Goal: Entertainment & Leisure: Consume media (video, audio)

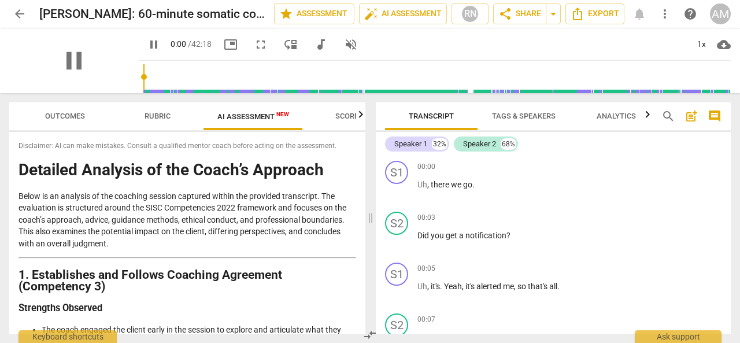
scroll to position [2232, 0]
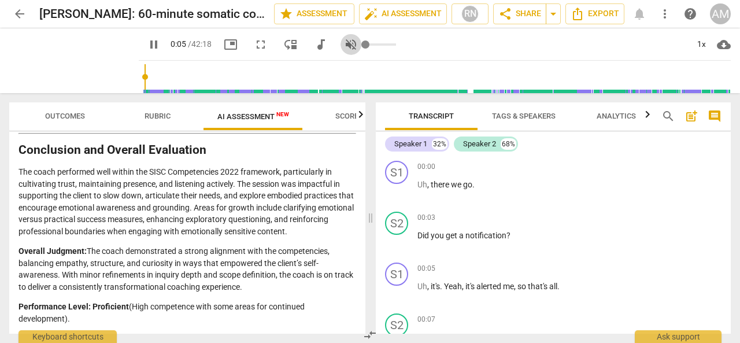
type input "6"
click at [344, 41] on span "volume_off" at bounding box center [351, 45] width 14 height 14
type input "1"
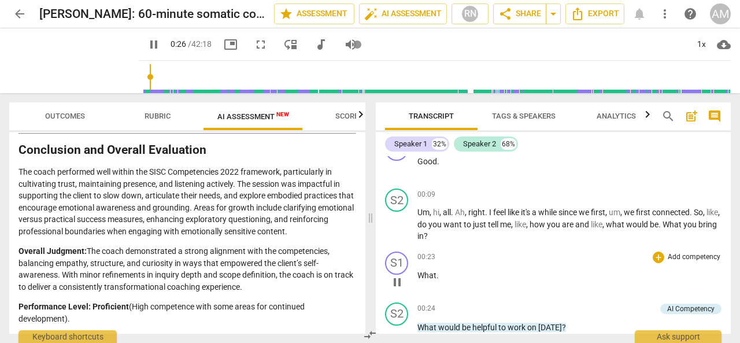
scroll to position [442, 0]
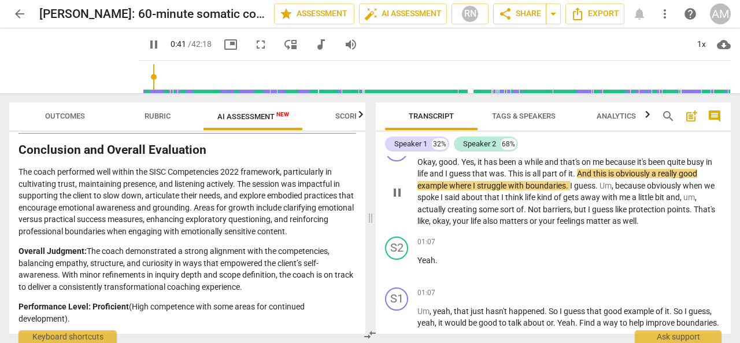
click at [399, 215] on div "play_arrow pause" at bounding box center [402, 192] width 29 height 62
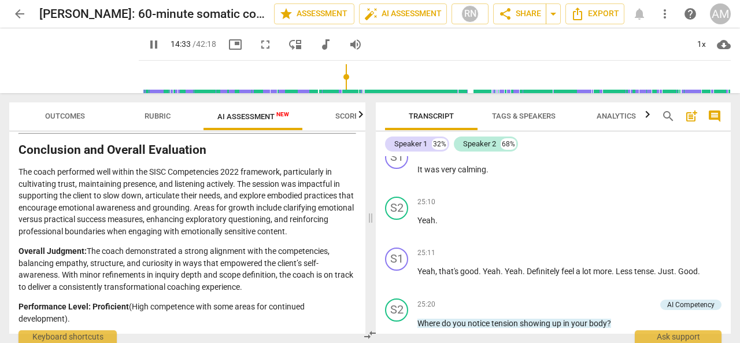
scroll to position [5150, 0]
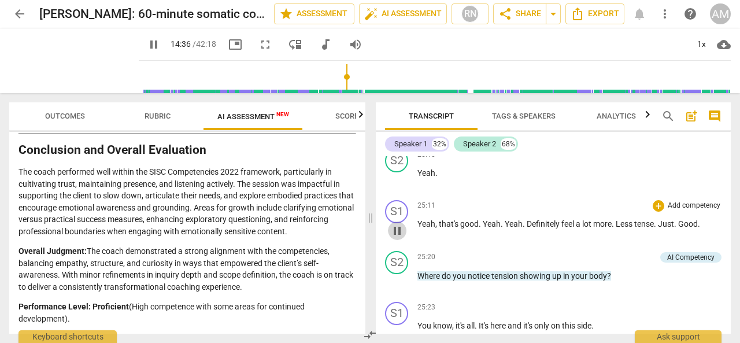
click at [401, 238] on span "pause" at bounding box center [397, 231] width 14 height 14
click at [401, 238] on span "play_arrow" at bounding box center [397, 231] width 14 height 14
click at [397, 77] on input "range" at bounding box center [437, 76] width 588 height 37
click at [147, 43] on span "pause" at bounding box center [154, 45] width 14 height 14
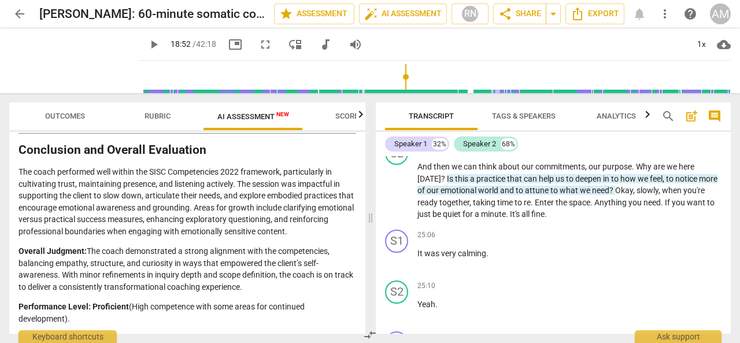
scroll to position [5015, 0]
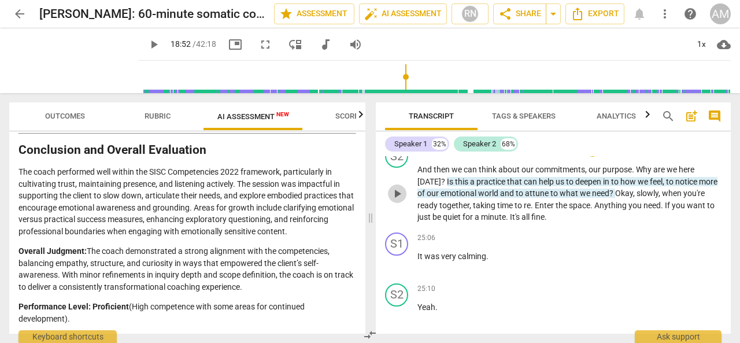
click at [401, 201] on span "play_arrow" at bounding box center [397, 194] width 14 height 14
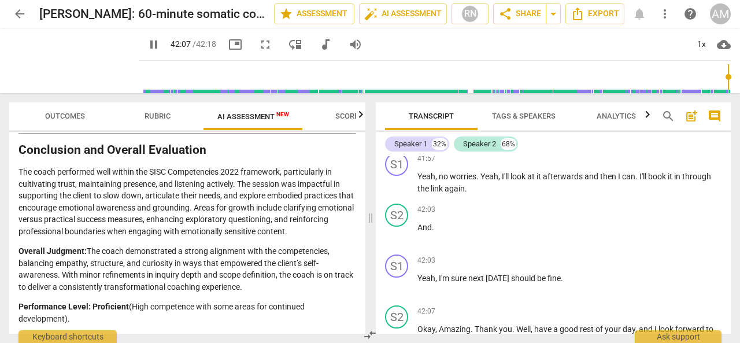
scroll to position [10097, 0]
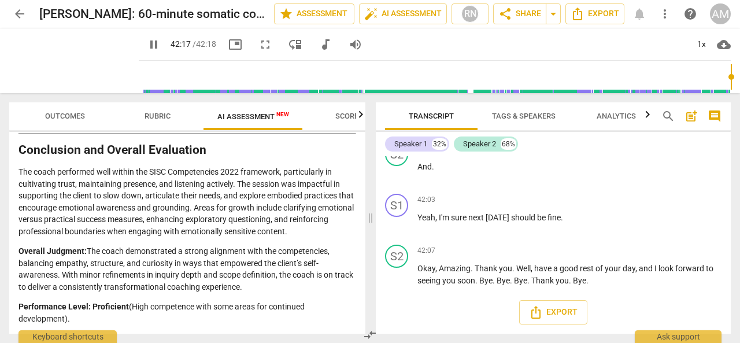
click at [147, 44] on span "pause" at bounding box center [154, 45] width 14 height 14
type input "2538"
